Goal: Find specific page/section

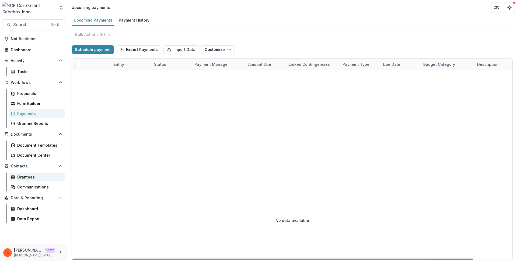
click at [27, 179] on div "Grantees" at bounding box center [38, 177] width 43 height 6
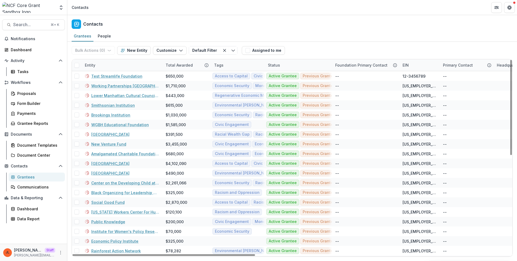
click at [111, 66] on div "Entity" at bounding box center [122, 65] width 81 height 12
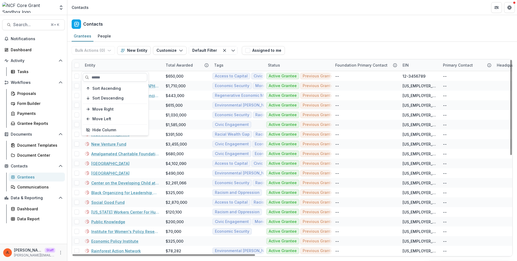
click at [109, 79] on input at bounding box center [115, 77] width 65 height 9
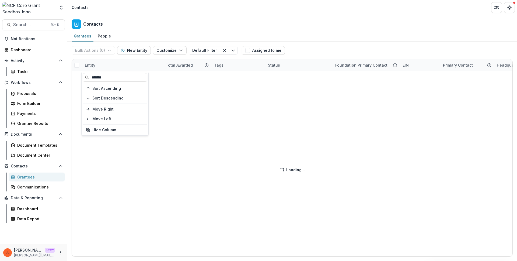
type input "*******"
click at [212, 17] on div "Contacts" at bounding box center [292, 23] width 450 height 16
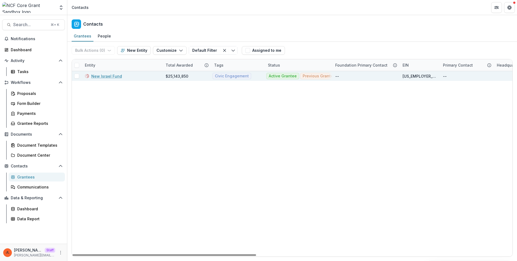
click at [115, 77] on link "New Israel Fund" at bounding box center [106, 76] width 31 height 6
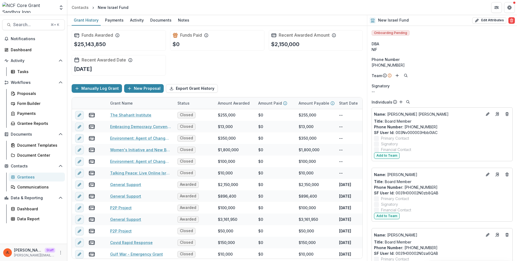
click at [235, 49] on div "Funds Paid $0" at bounding box center [217, 40] width 94 height 20
click at [63, 256] on div "[PERSON_NAME] Staff [PERSON_NAME][EMAIL_ADDRESS][DOMAIN_NAME]" at bounding box center [33, 252] width 61 height 11
click at [61, 252] on circle "More" at bounding box center [61, 252] width 0 height 0
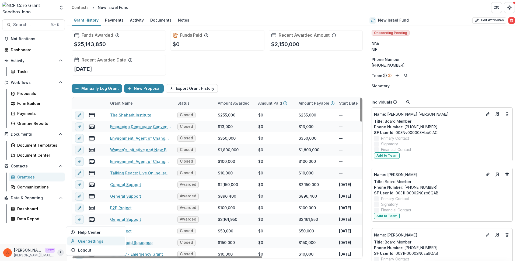
click at [80, 243] on link "User Settings" at bounding box center [96, 241] width 58 height 9
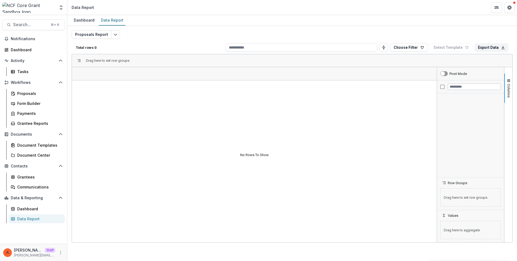
click at [143, 18] on div "Dashboard Data Report" at bounding box center [292, 20] width 450 height 11
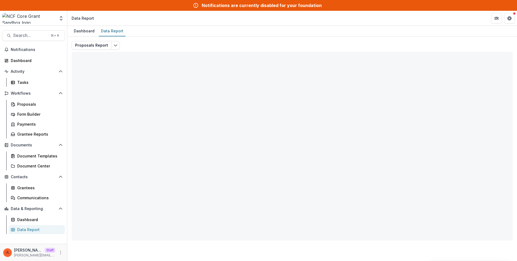
click at [466, 47] on div "Proposals Report Total rows: 0 Choose Filter Personal Filters Team Filters Teme…" at bounding box center [292, 140] width 441 height 199
